Goal: Check status: Check status

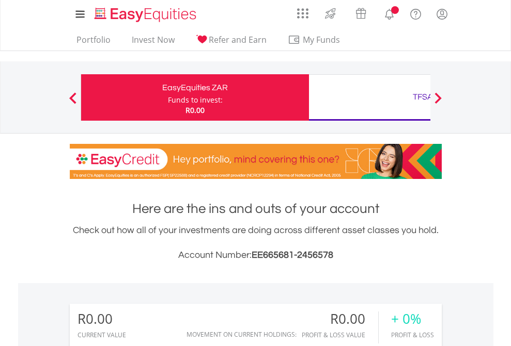
scroll to position [99, 162]
click at [168, 98] on div "Funds to invest:" at bounding box center [195, 100] width 55 height 10
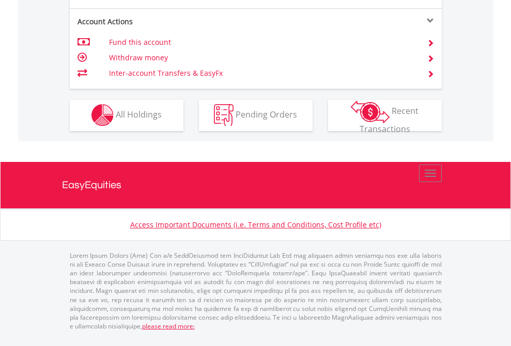
scroll to position [965, 0]
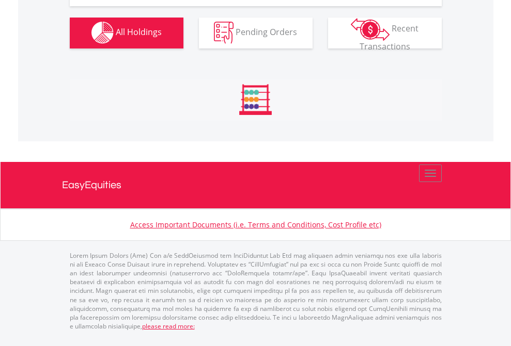
scroll to position [1022, 0]
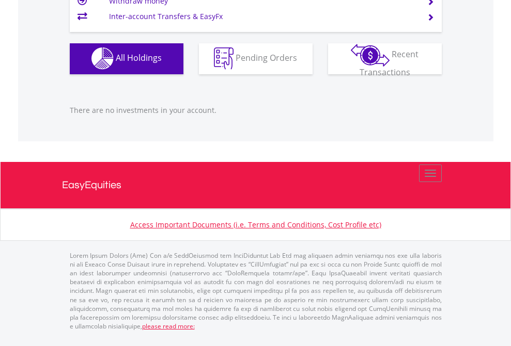
scroll to position [99, 162]
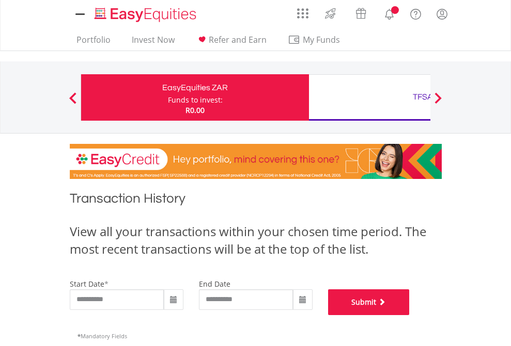
click at [409, 315] on button "Submit" at bounding box center [369, 303] width 82 height 26
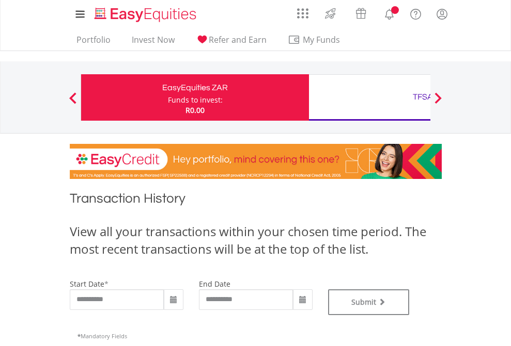
click at [369, 98] on div "TFSA" at bounding box center [422, 97] width 215 height 14
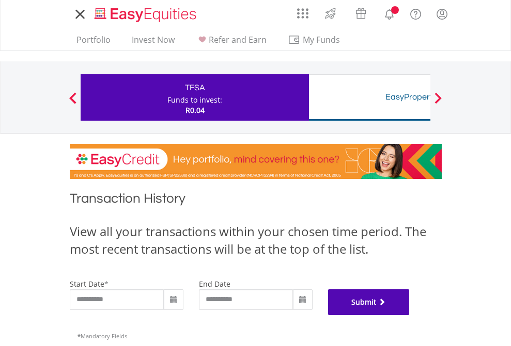
click at [409, 315] on button "Submit" at bounding box center [369, 303] width 82 height 26
